Goal: Information Seeking & Learning: Learn about a topic

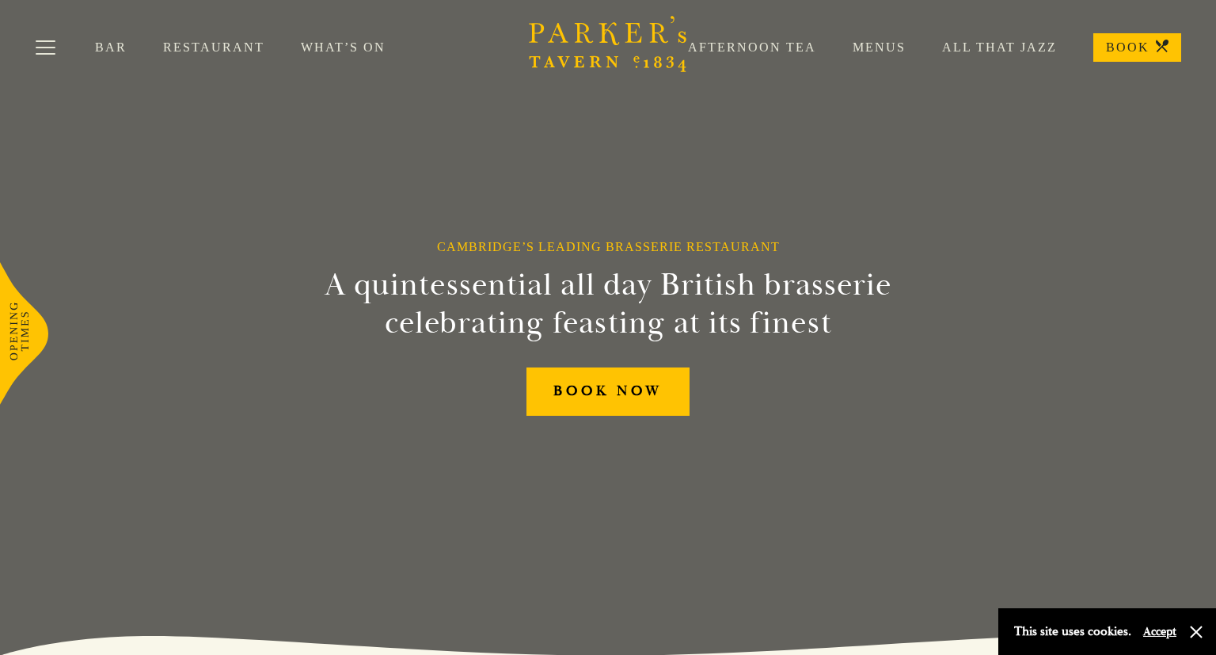
click at [116, 44] on link "Bar" at bounding box center [129, 48] width 68 height 16
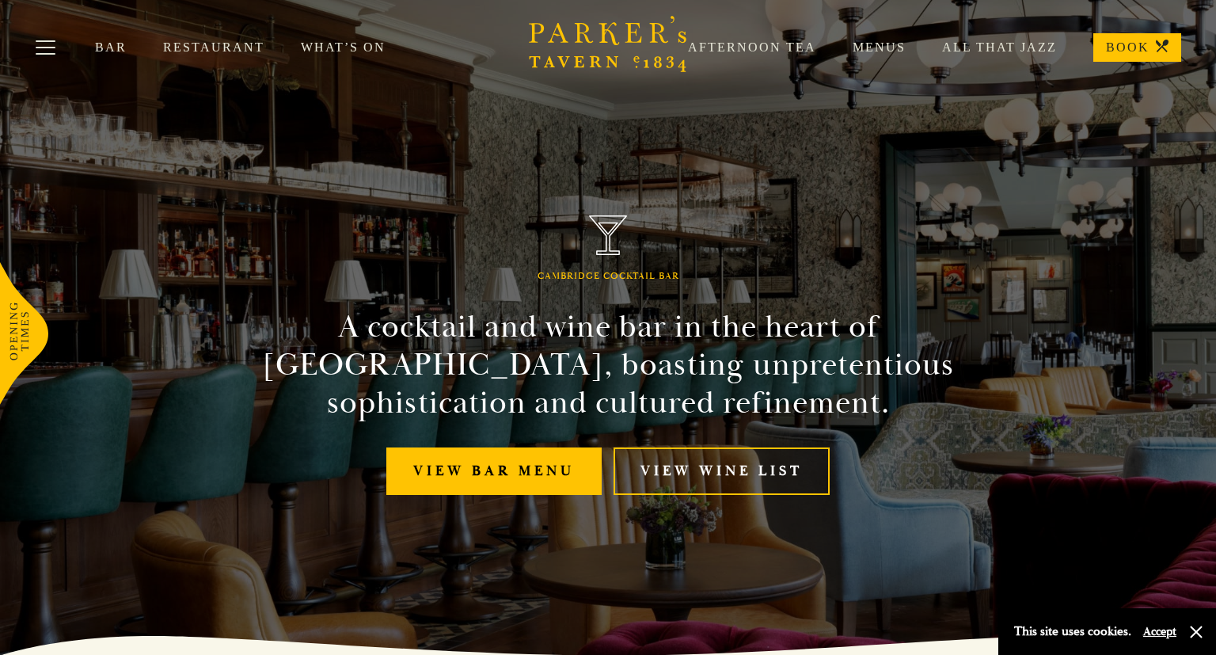
click at [195, 43] on link "Restaurant" at bounding box center [232, 48] width 138 height 16
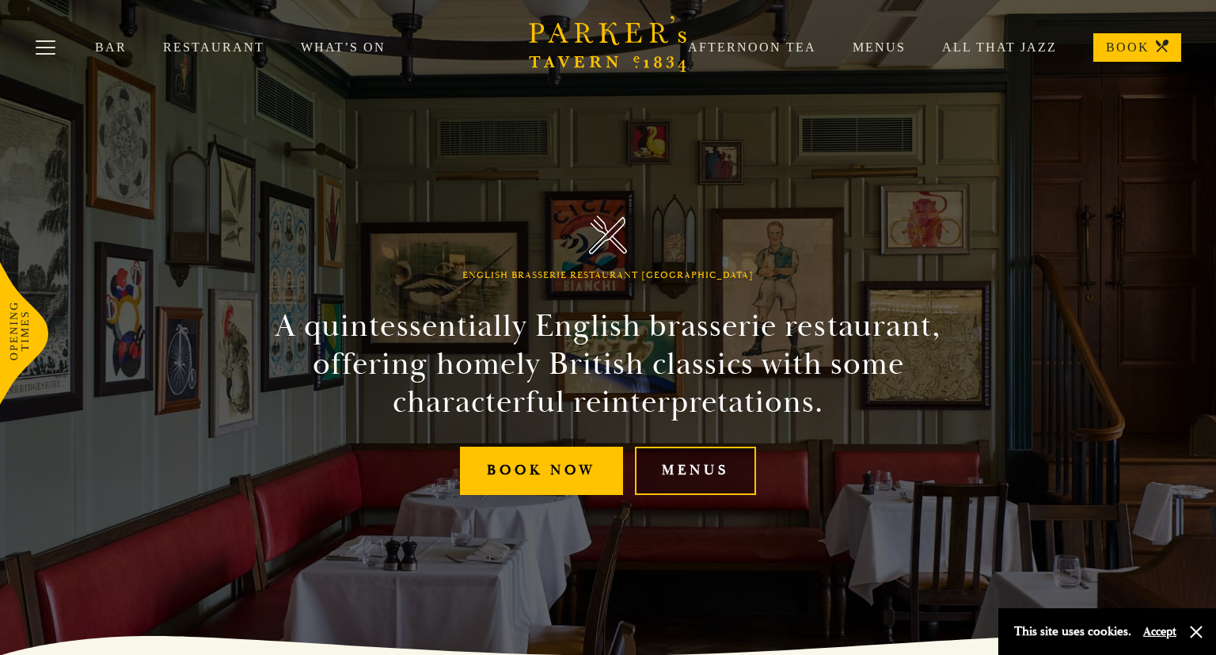
click at [687, 462] on link "Menus" at bounding box center [695, 471] width 121 height 48
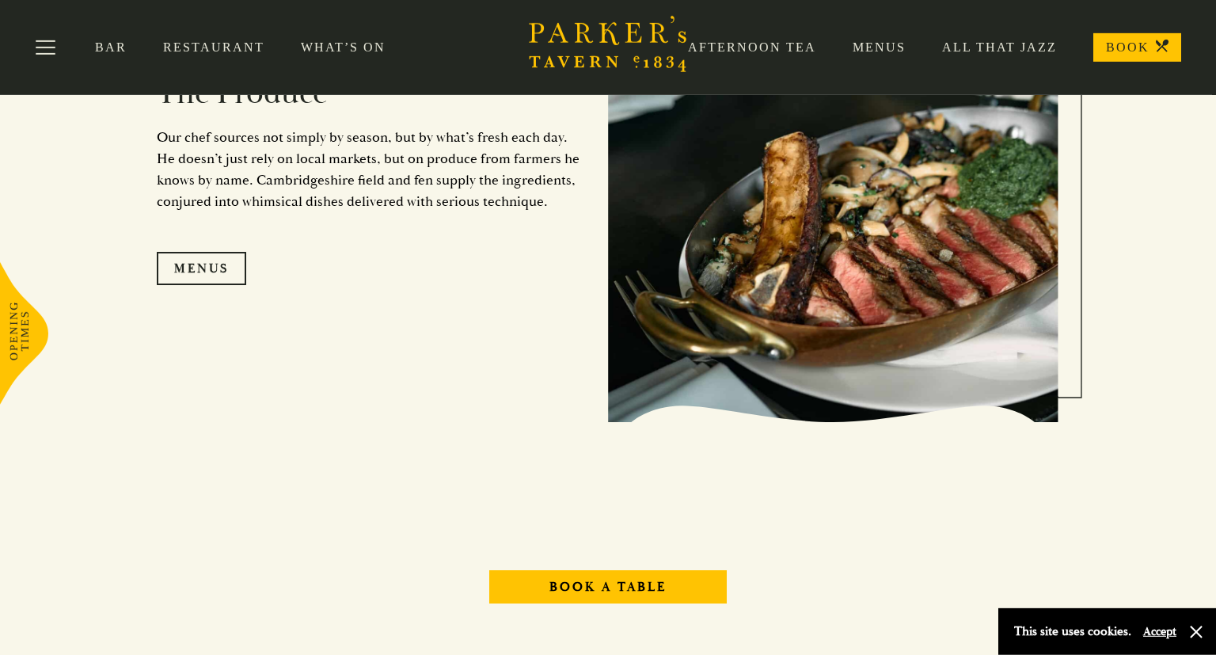
scroll to position [1583, 0]
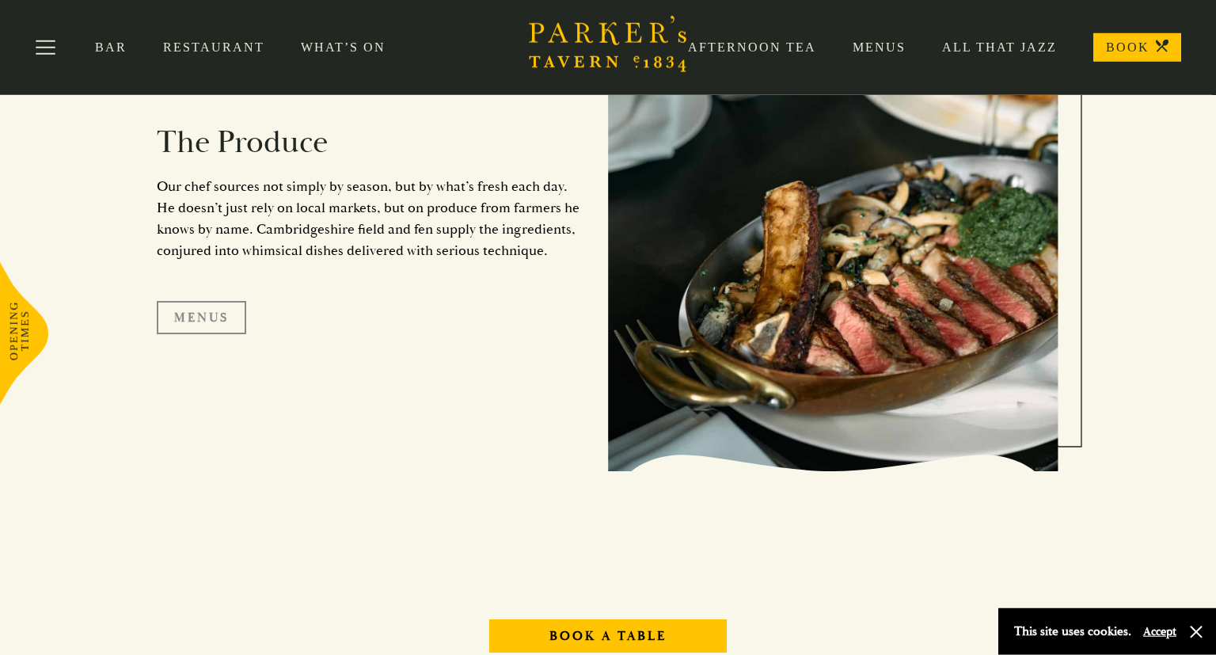
click at [213, 318] on link "Menus" at bounding box center [201, 317] width 89 height 33
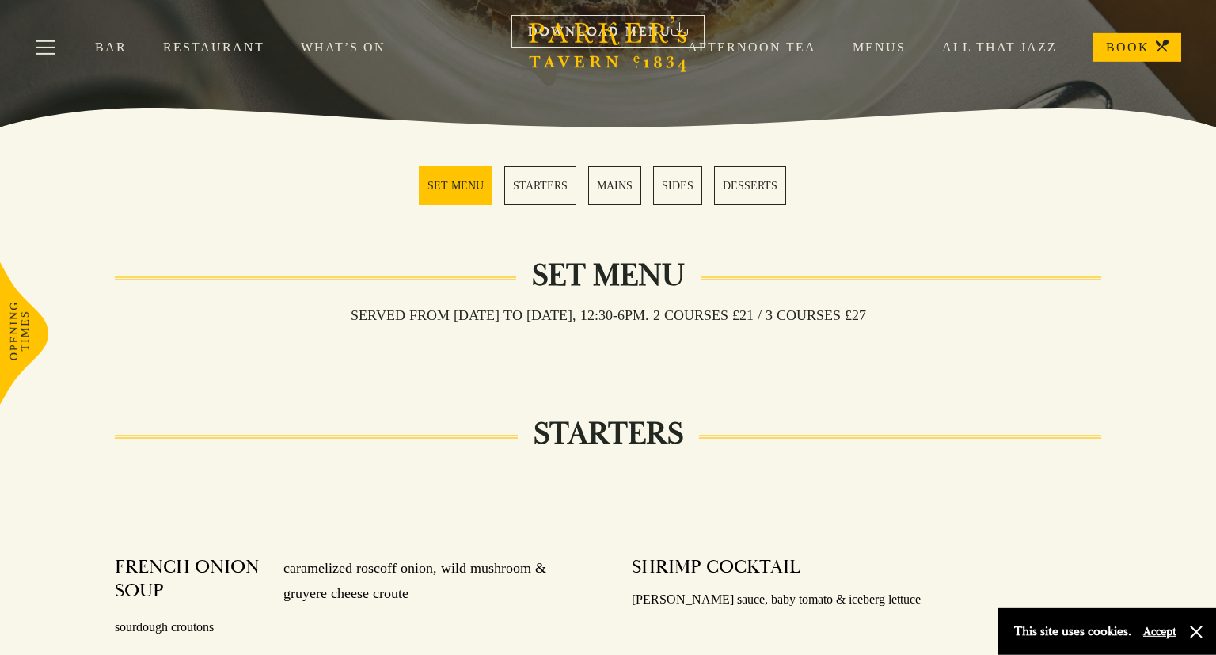
scroll to position [345, 0]
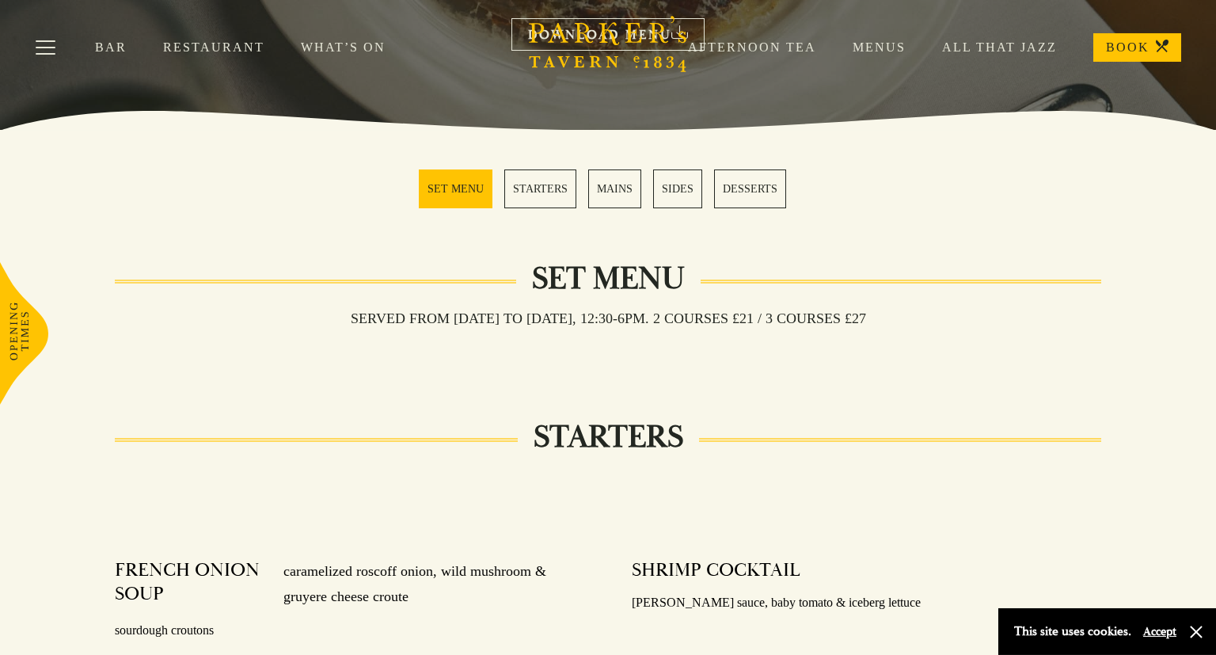
click at [534, 205] on link "STARTERS" at bounding box center [540, 188] width 72 height 39
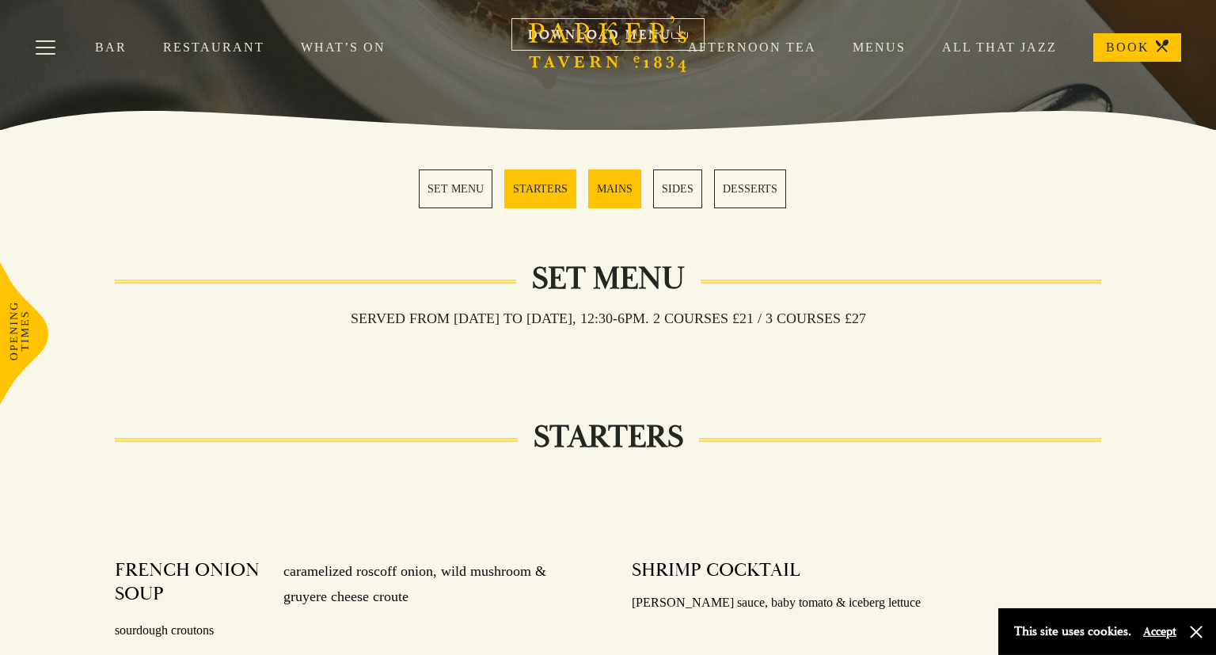
scroll to position [782, 0]
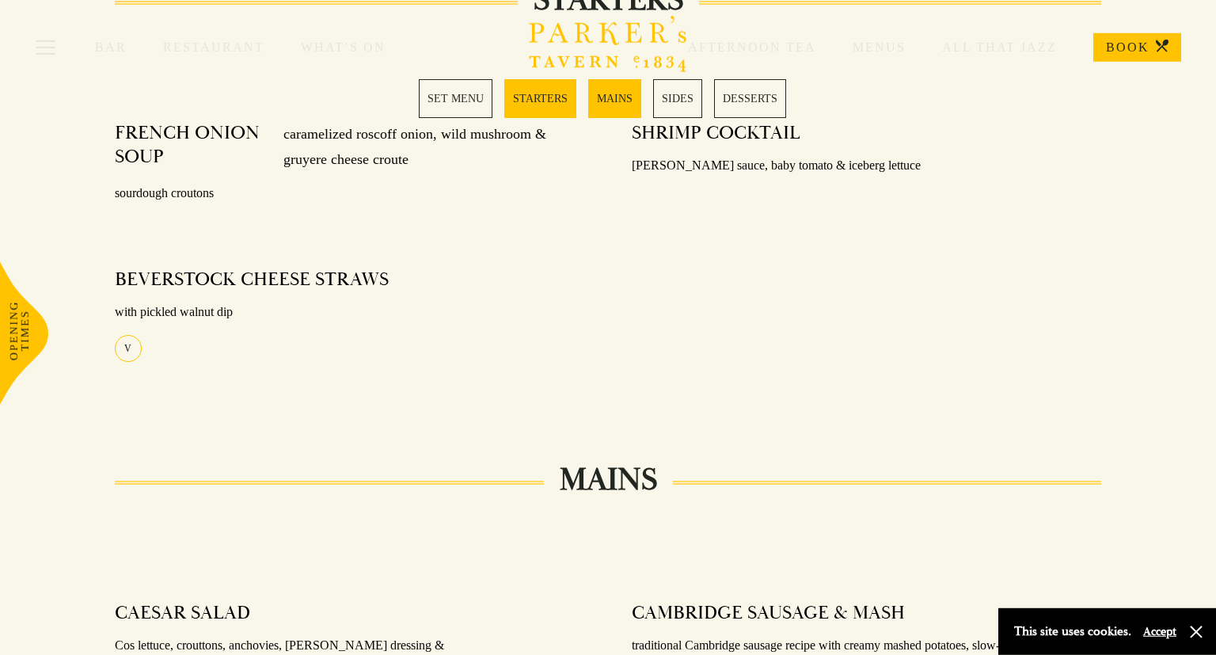
click at [599, 100] on link "MAINS" at bounding box center [614, 98] width 53 height 39
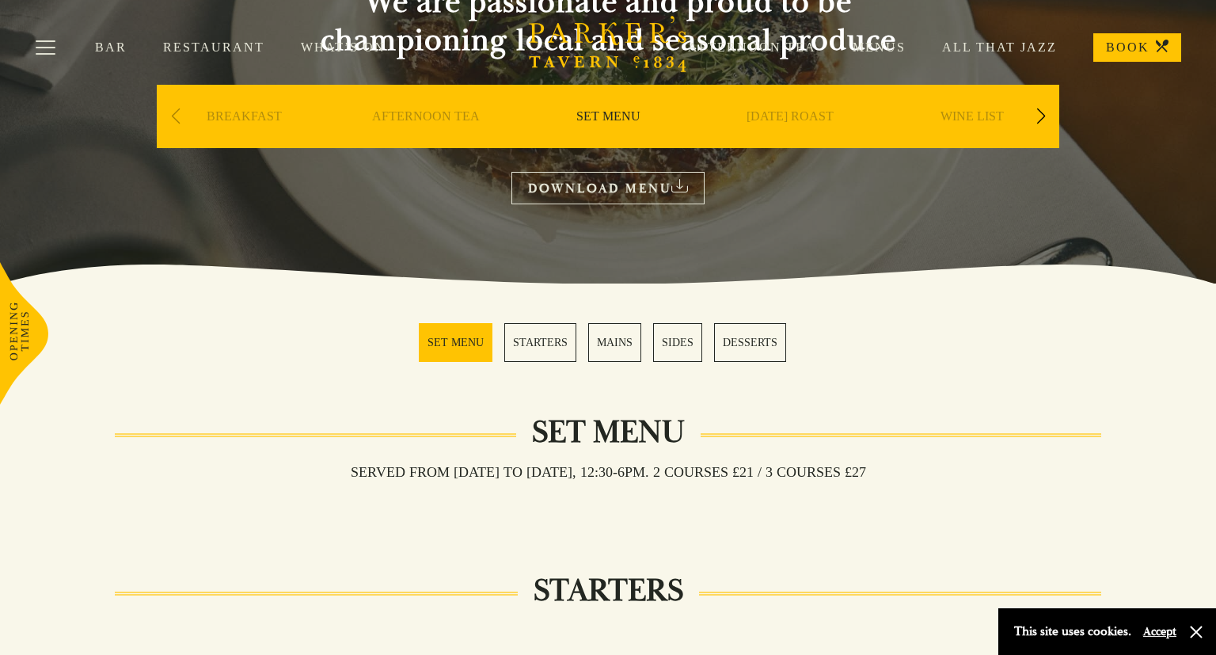
scroll to position [191, 0]
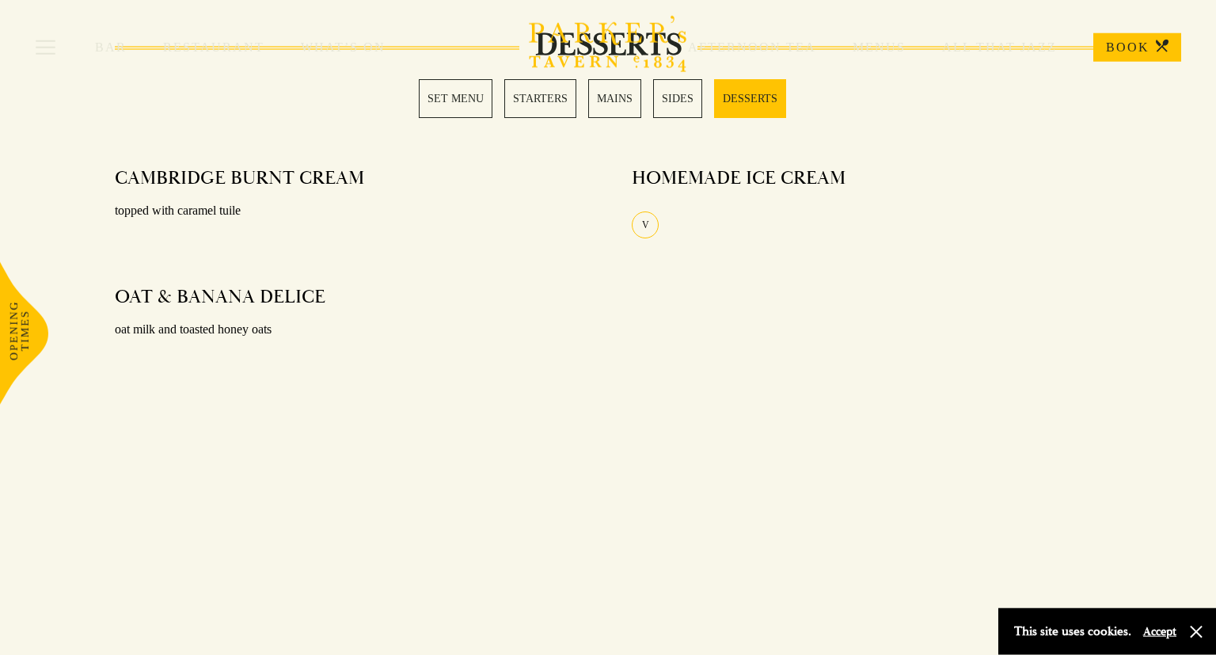
scroll to position [2124, 0]
